Goal: Use online tool/utility: Use online tool/utility

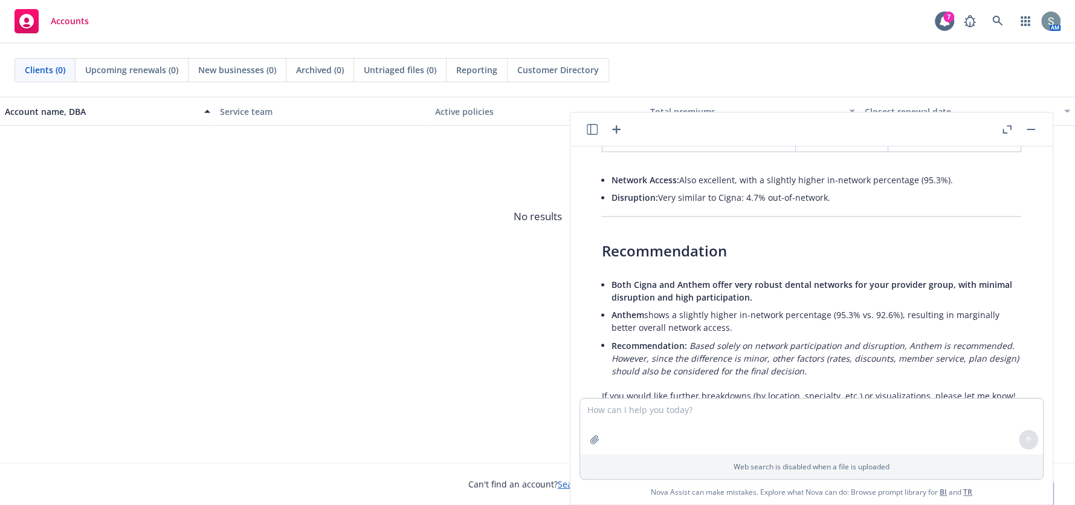
scroll to position [1683, 0]
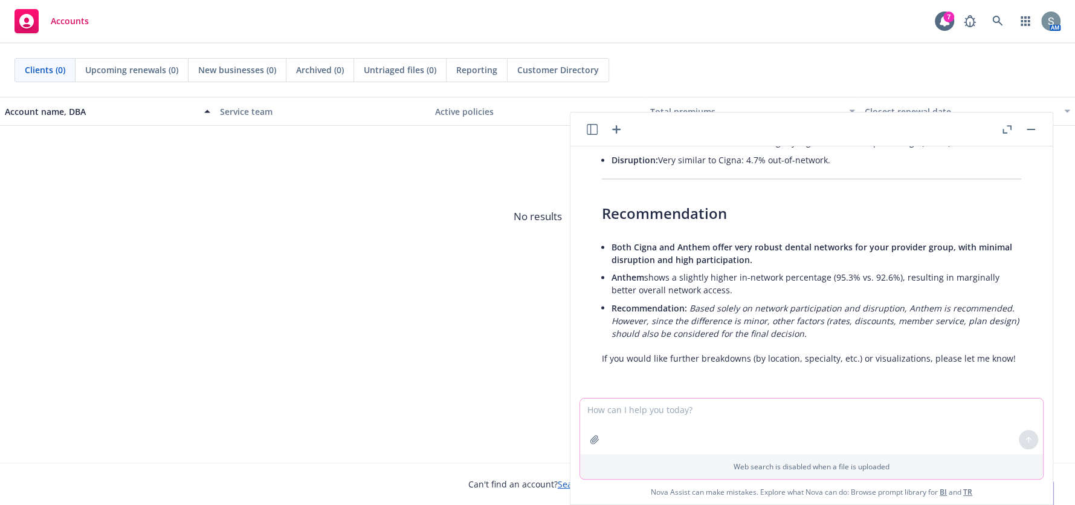
click at [811, 410] on textarea at bounding box center [811, 426] width 463 height 56
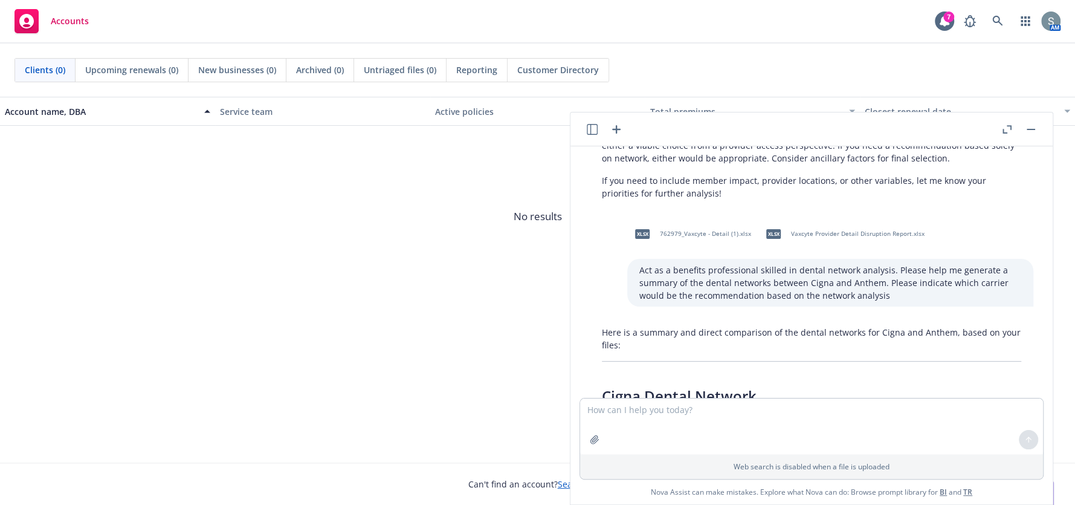
scroll to position [957, 0]
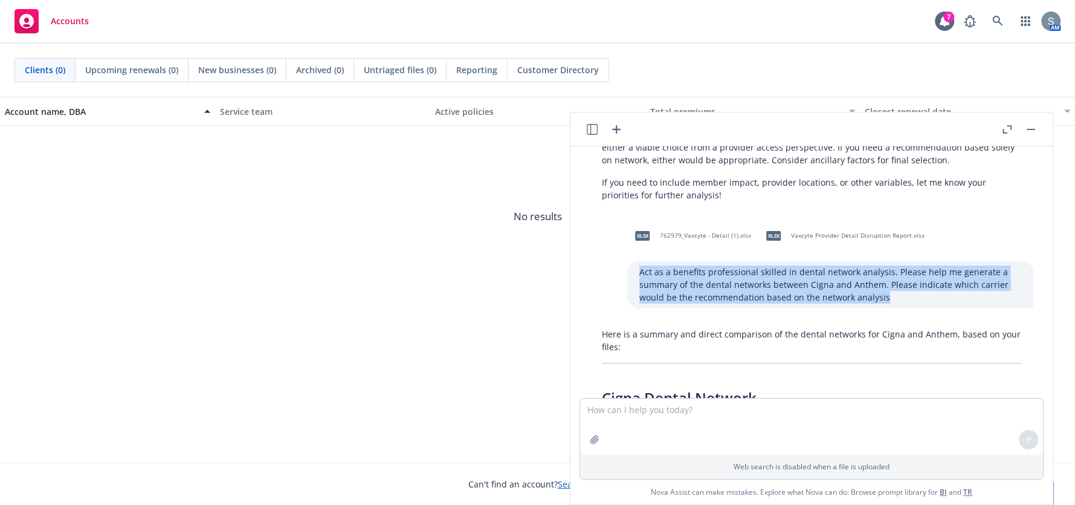
drag, startPoint x: 879, startPoint y: 318, endPoint x: 620, endPoint y: 296, distance: 260.8
click at [627, 296] on div "Act as a benefits professional skilled in dental network analysis. Please help …" at bounding box center [830, 284] width 406 height 48
copy p "Act as a benefits professional skilled in dental network analysis. Please help …"
click at [651, 421] on textarea at bounding box center [811, 426] width 463 height 56
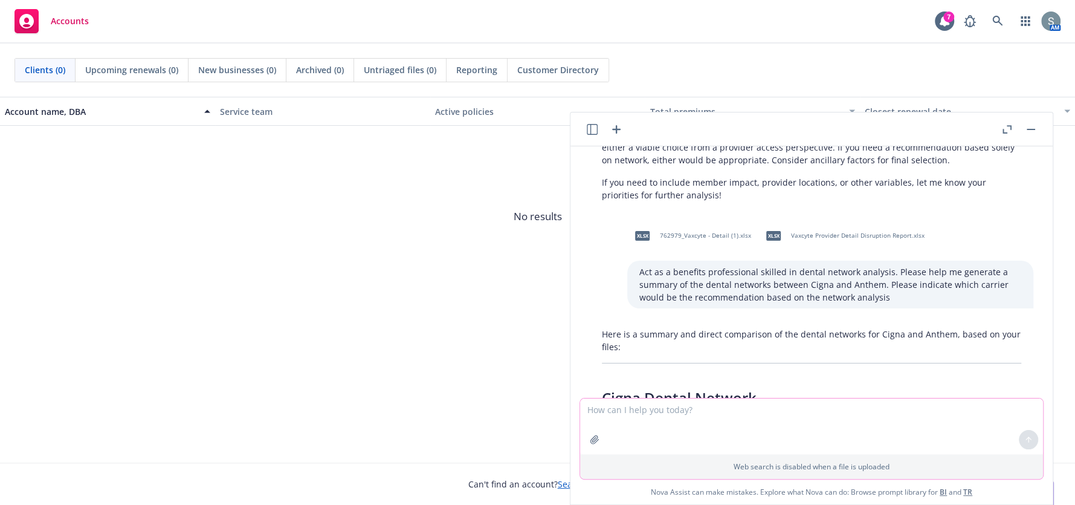
paste textarea "Act as a benefits professional skilled in dental network analysis. Please help …"
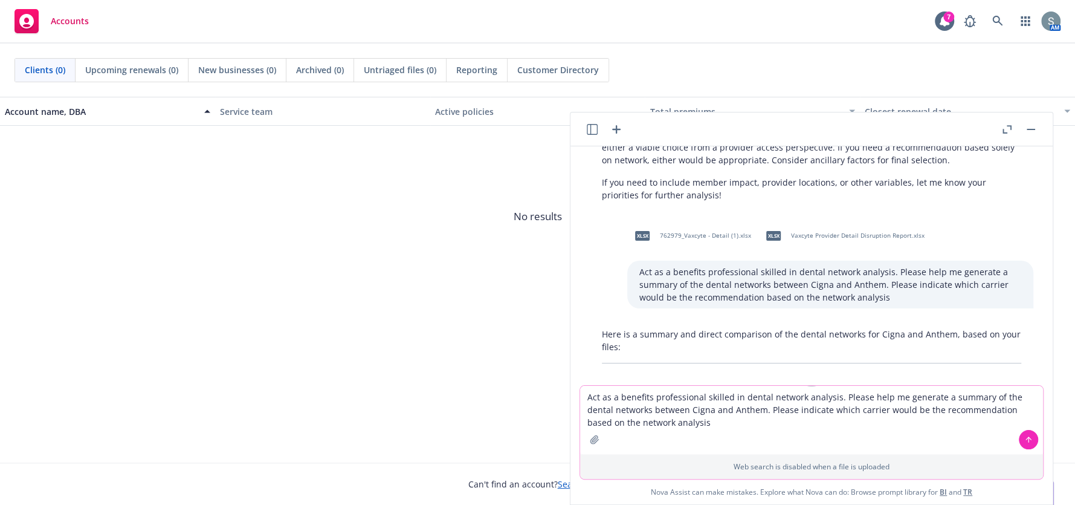
click at [854, 403] on textarea "Act as a benefits professional skilled in dental network analysis. Please help …" at bounding box center [811, 420] width 463 height 68
click at [754, 398] on textarea "Act as a benefits professional skilled in dental network analysis. Please help …" at bounding box center [811, 420] width 463 height 68
type textarea "Act as a benefits professional skilled in medical network analysis. Please help…"
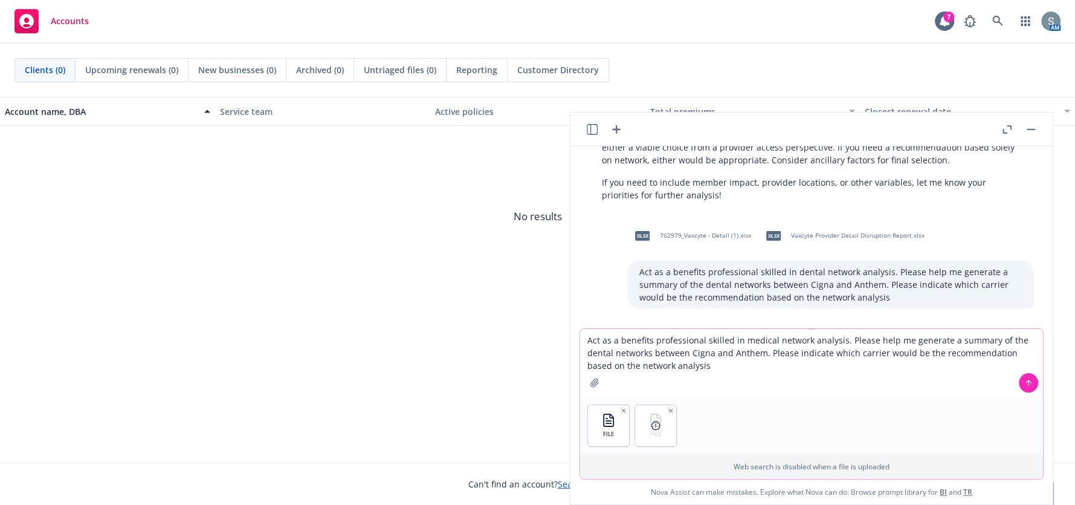
click at [804, 381] on textarea "Act as a benefits professional skilled in medical network analysis. Please help…" at bounding box center [811, 363] width 463 height 68
click at [668, 412] on icon "button" at bounding box center [671, 410] width 6 height 6
click at [670, 409] on icon "button" at bounding box center [671, 410] width 3 height 3
